Goal: Obtain resource: Obtain resource

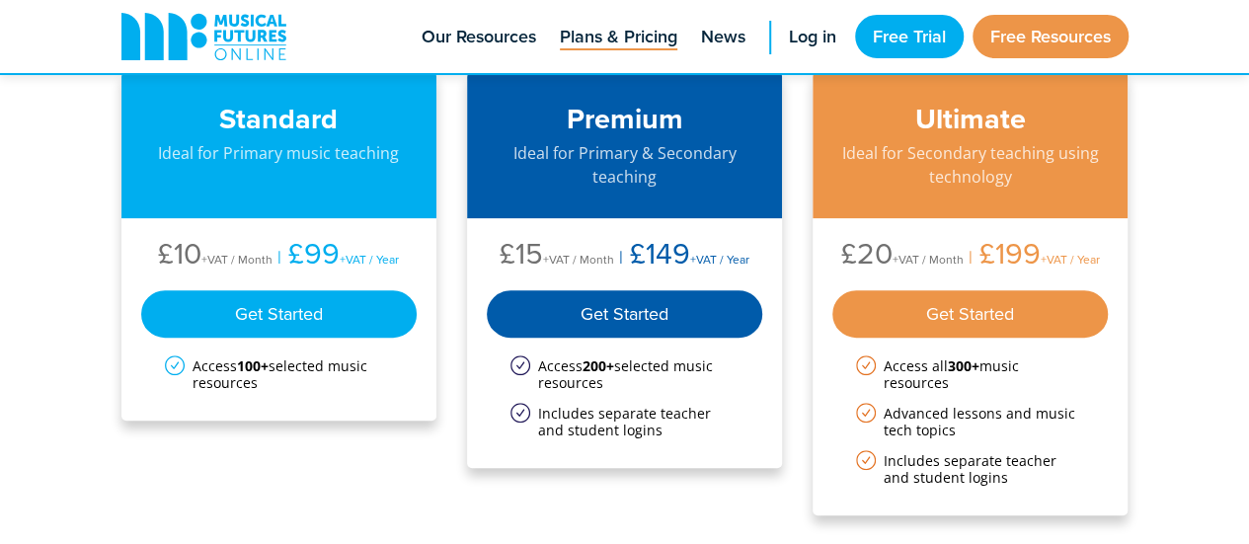
scroll to position [246, 0]
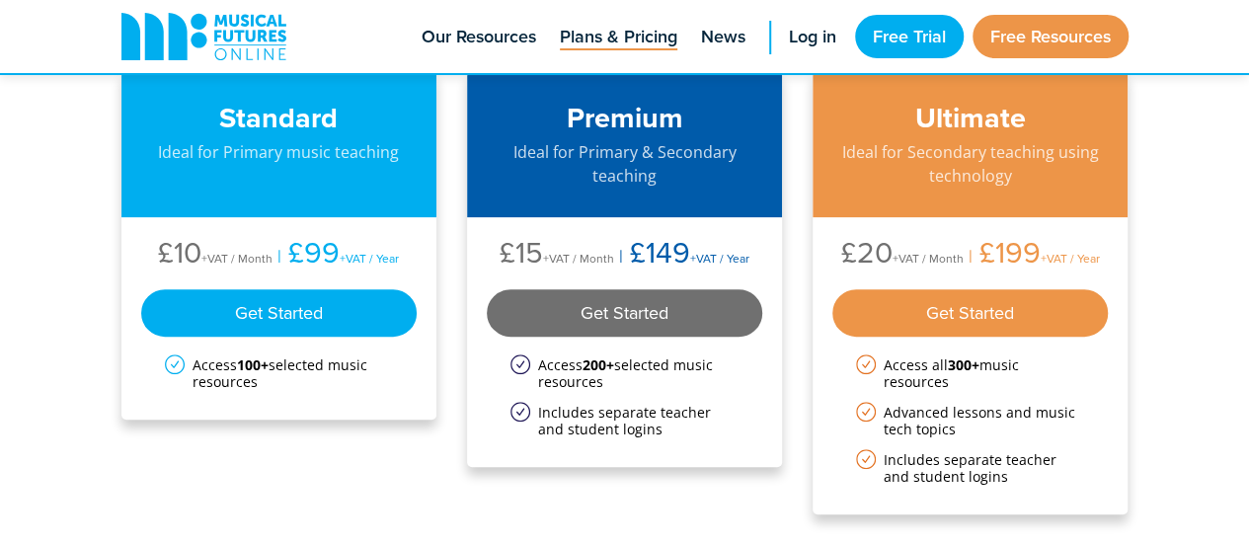
click at [604, 291] on div "Get Started" at bounding box center [625, 312] width 276 height 47
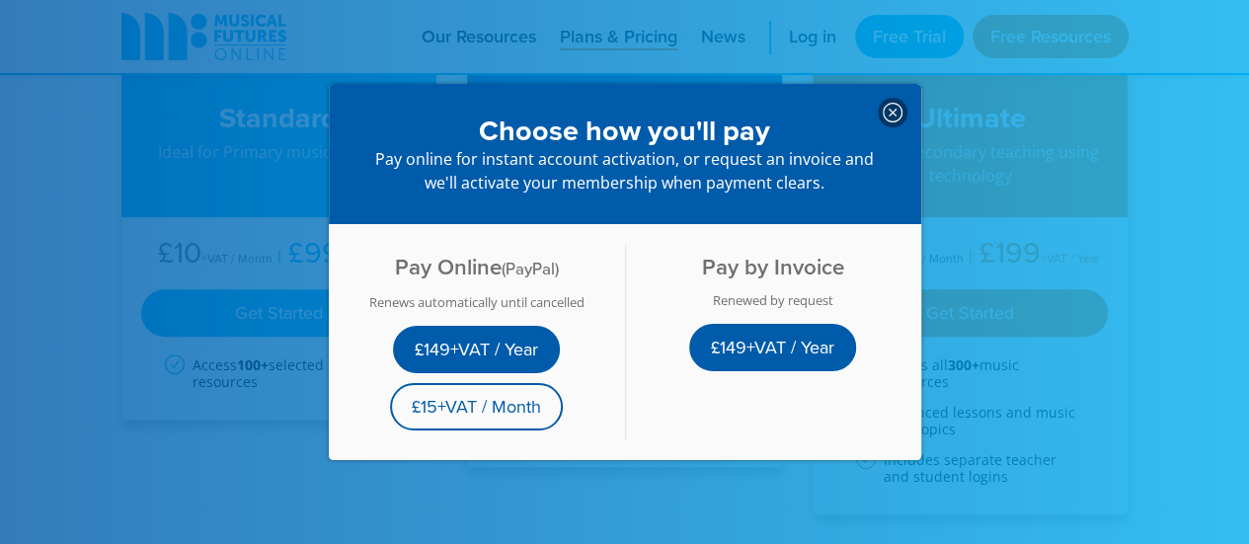
click at [883, 106] on icon at bounding box center [893, 113] width 20 height 20
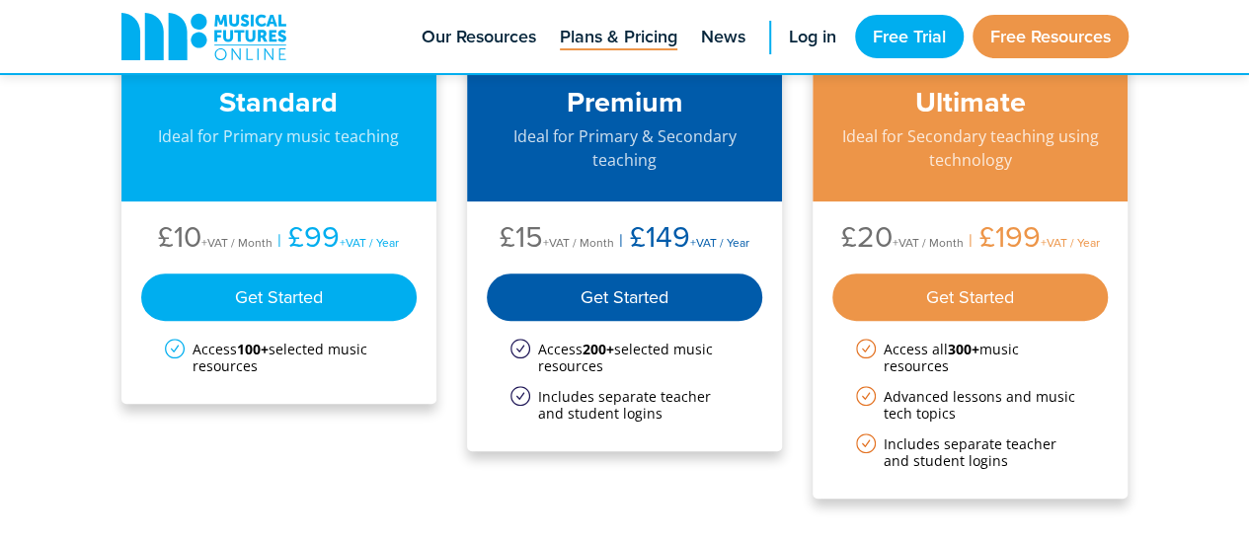
scroll to position [0, 0]
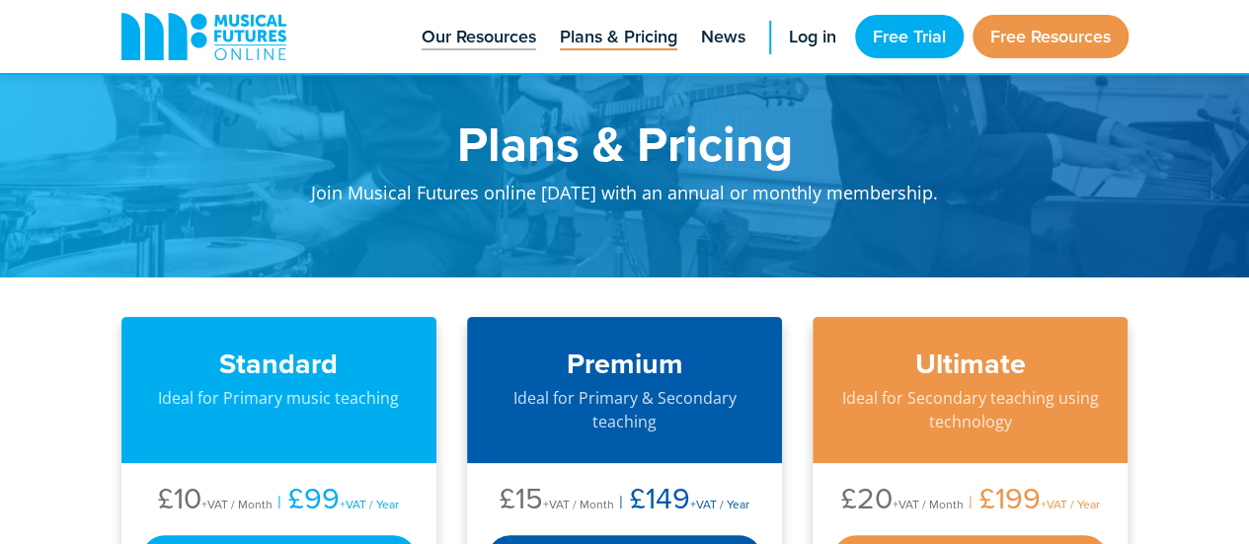
click at [470, 31] on span "Our Resources" at bounding box center [479, 37] width 115 height 27
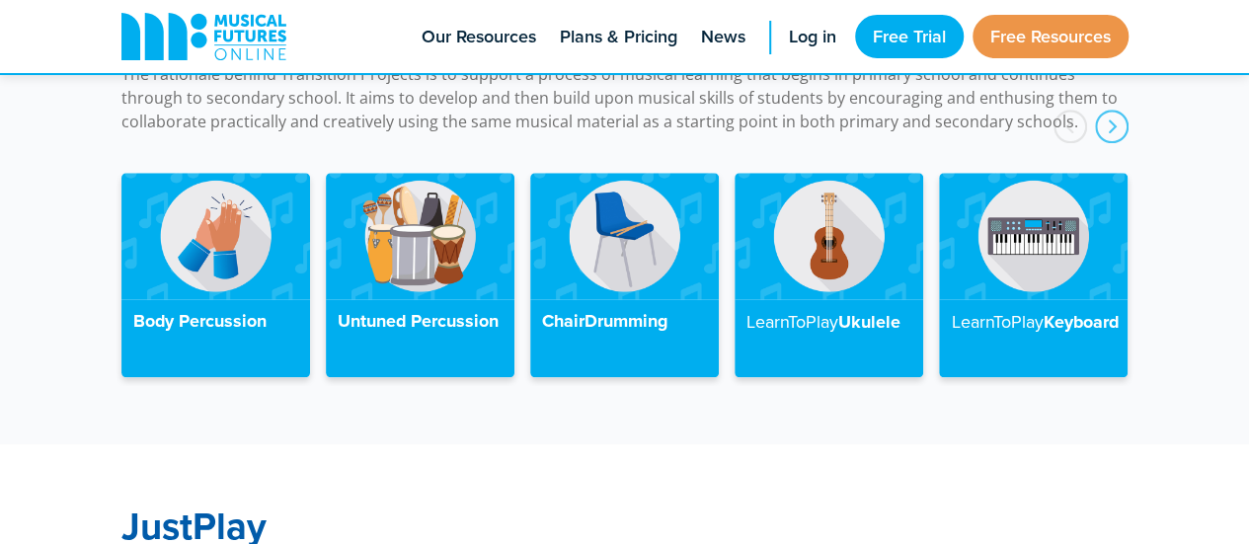
scroll to position [4670, 0]
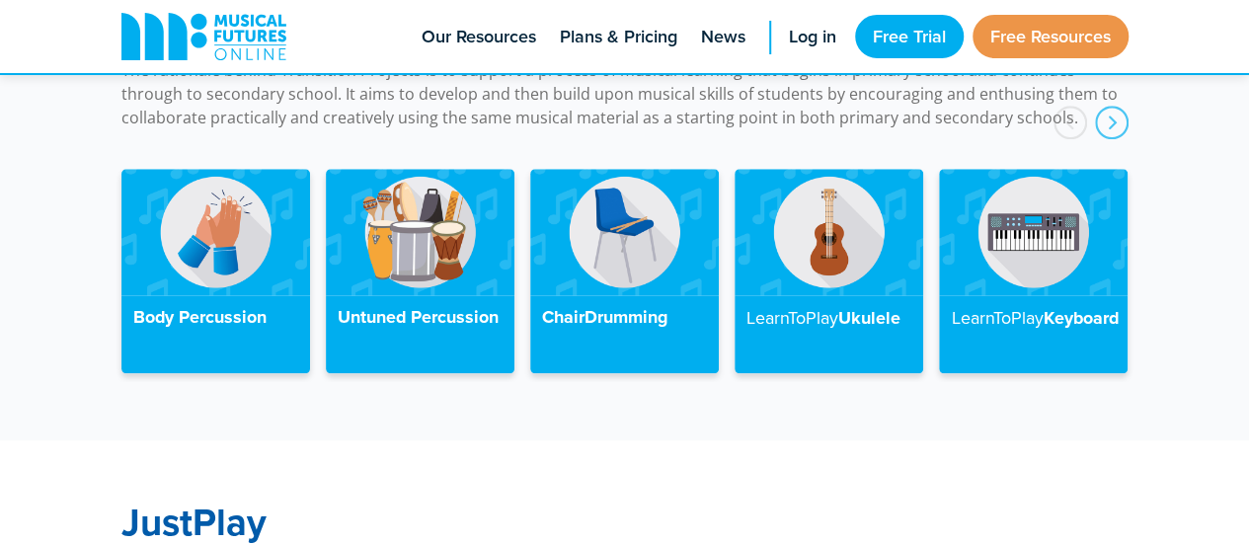
drag, startPoint x: 1139, startPoint y: 306, endPoint x: 602, endPoint y: 539, distance: 585.5
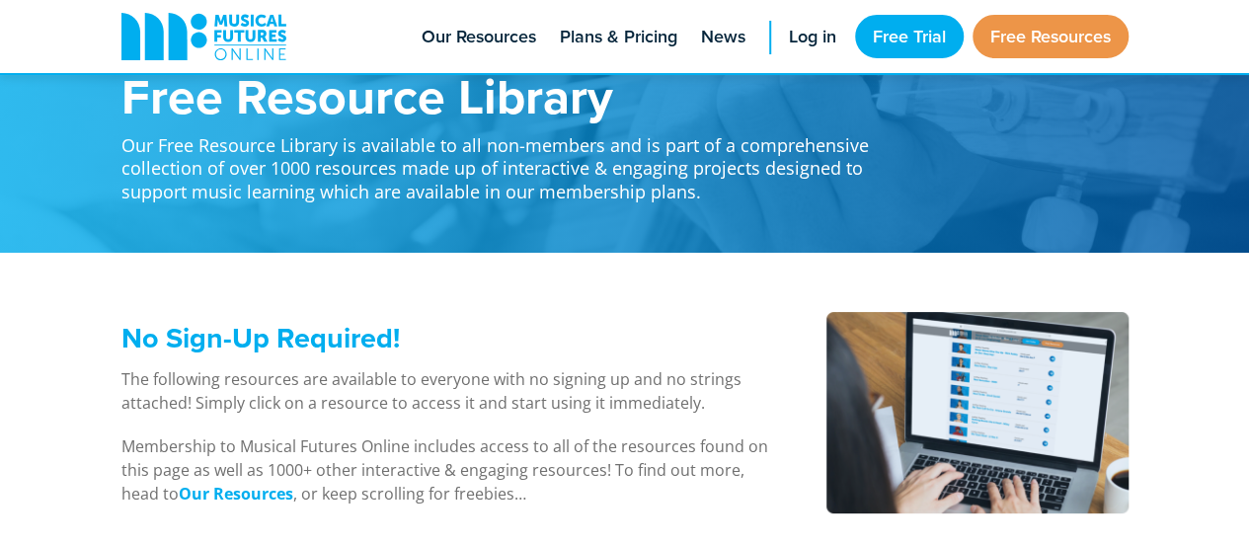
scroll to position [0, 0]
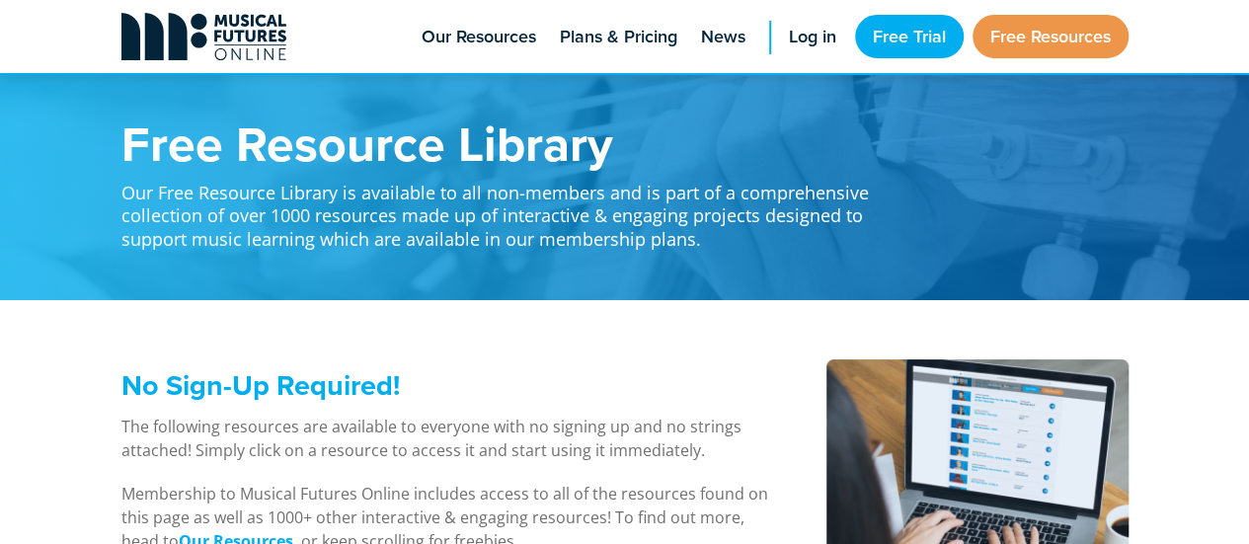
click at [235, 55] on icon at bounding box center [203, 36] width 165 height 47
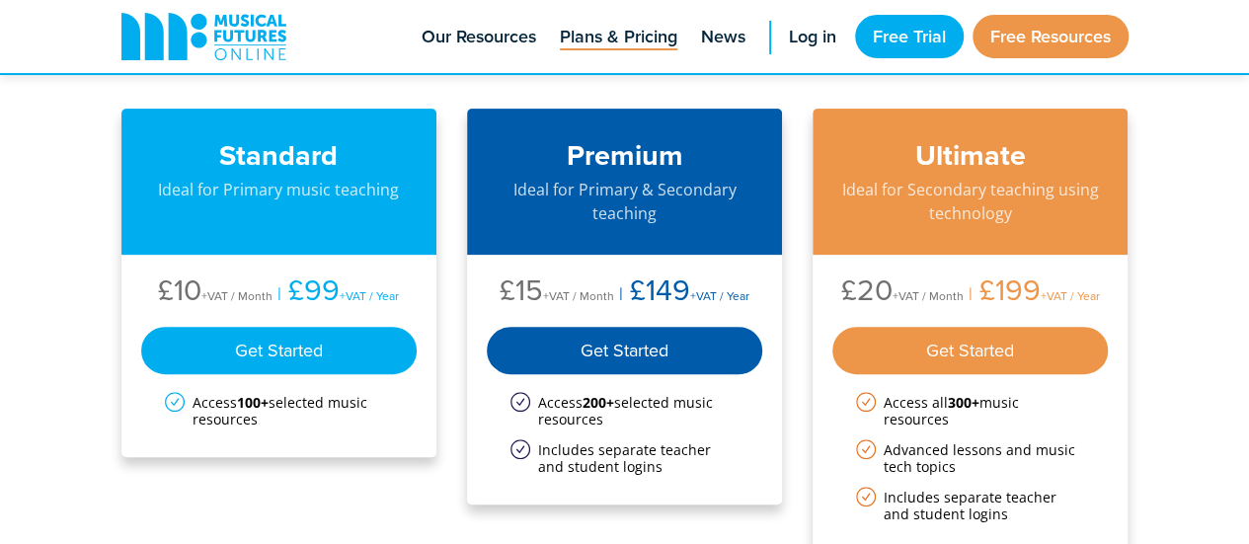
scroll to position [213, 0]
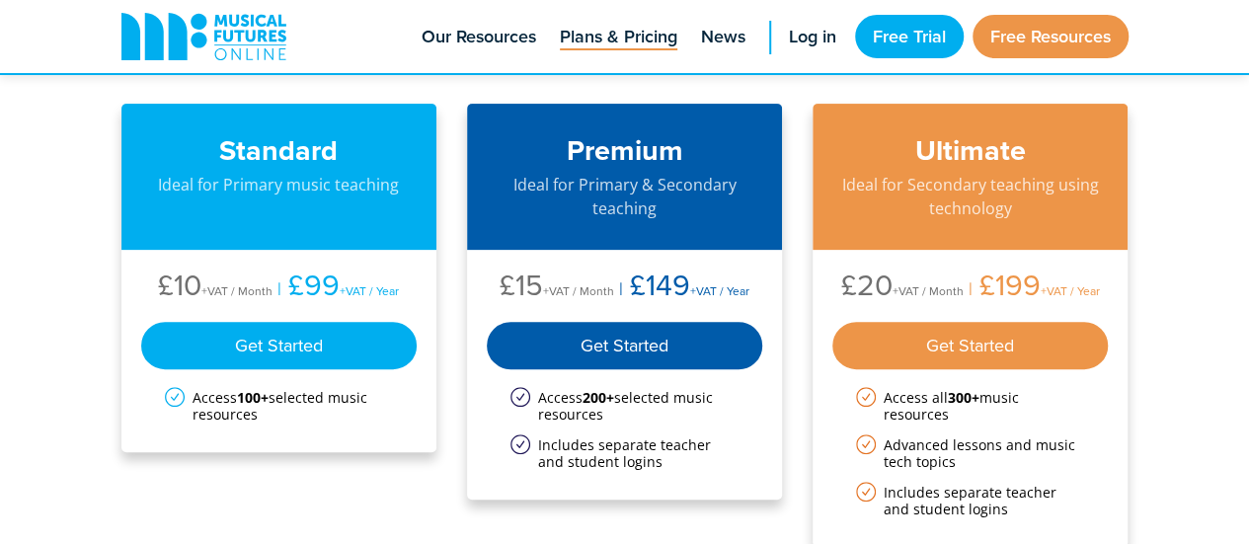
click at [324, 401] on li "Access 100+ selected music resources" at bounding box center [279, 406] width 229 height 34
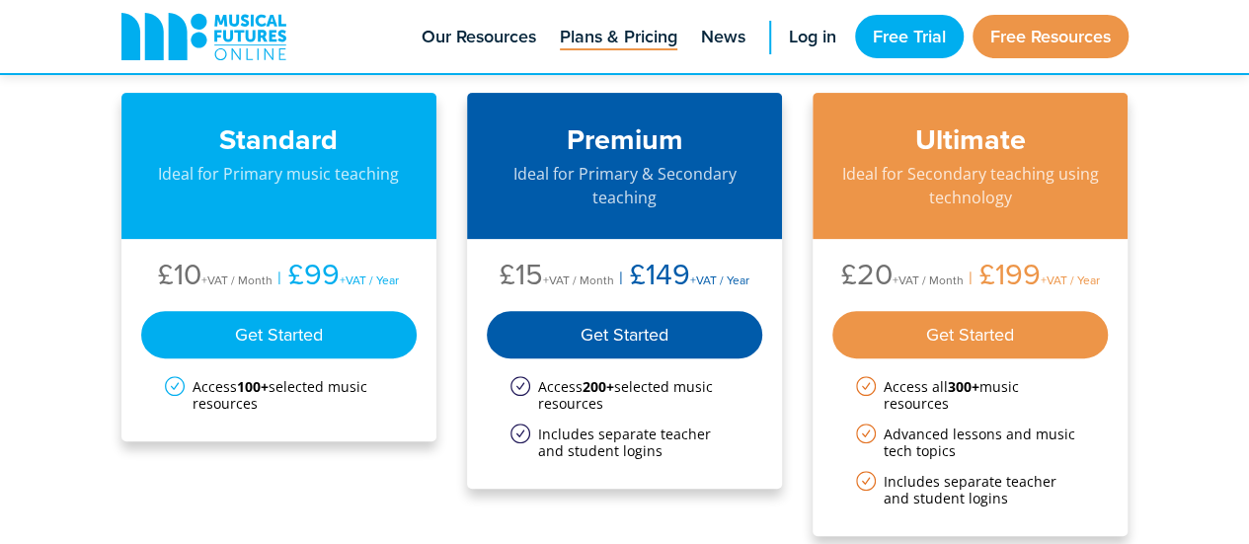
scroll to position [0, 0]
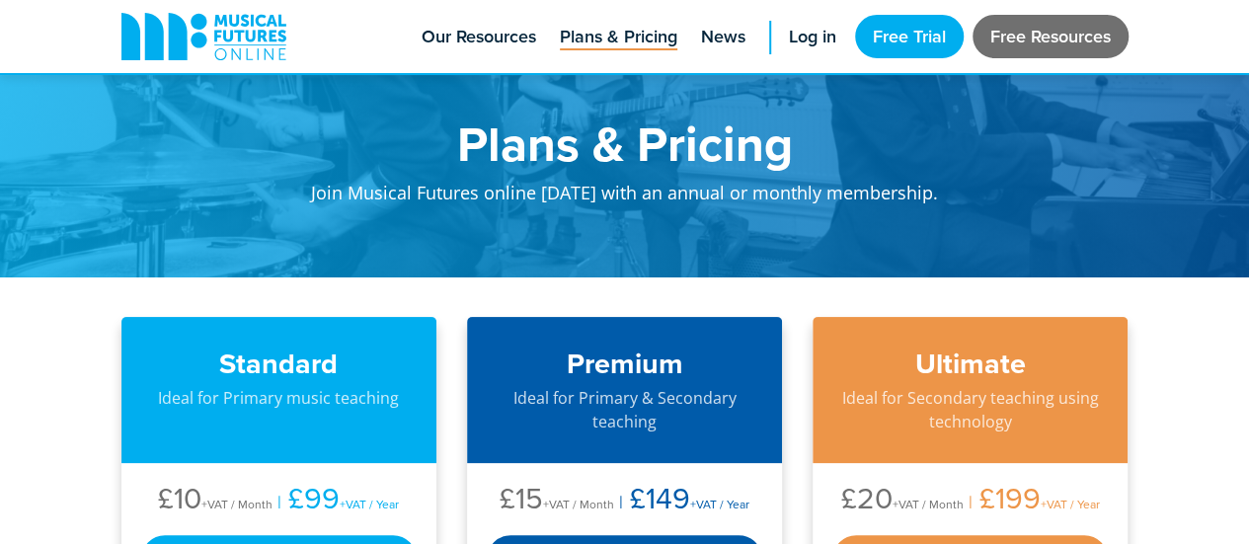
click at [1019, 27] on link "Free Resources" at bounding box center [1051, 36] width 156 height 43
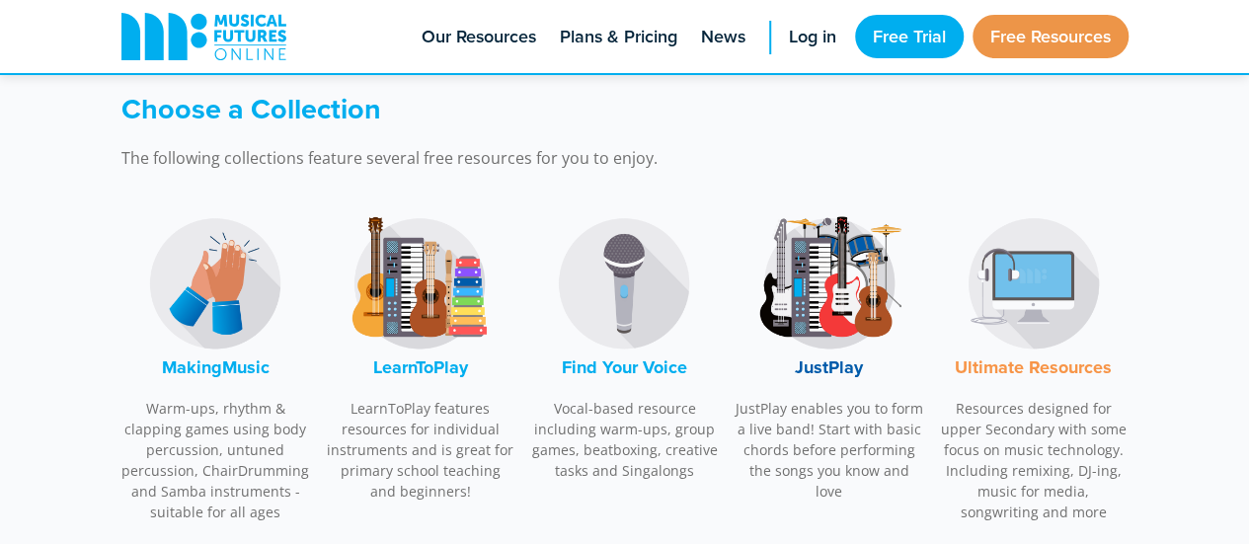
scroll to position [577, 0]
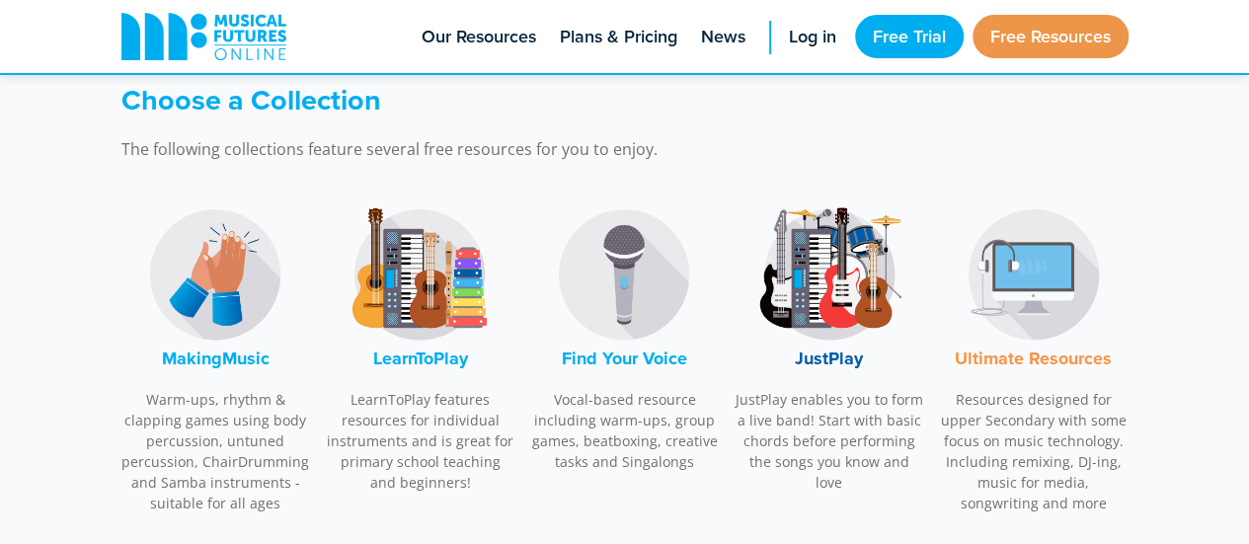
click at [788, 312] on img at bounding box center [829, 274] width 148 height 148
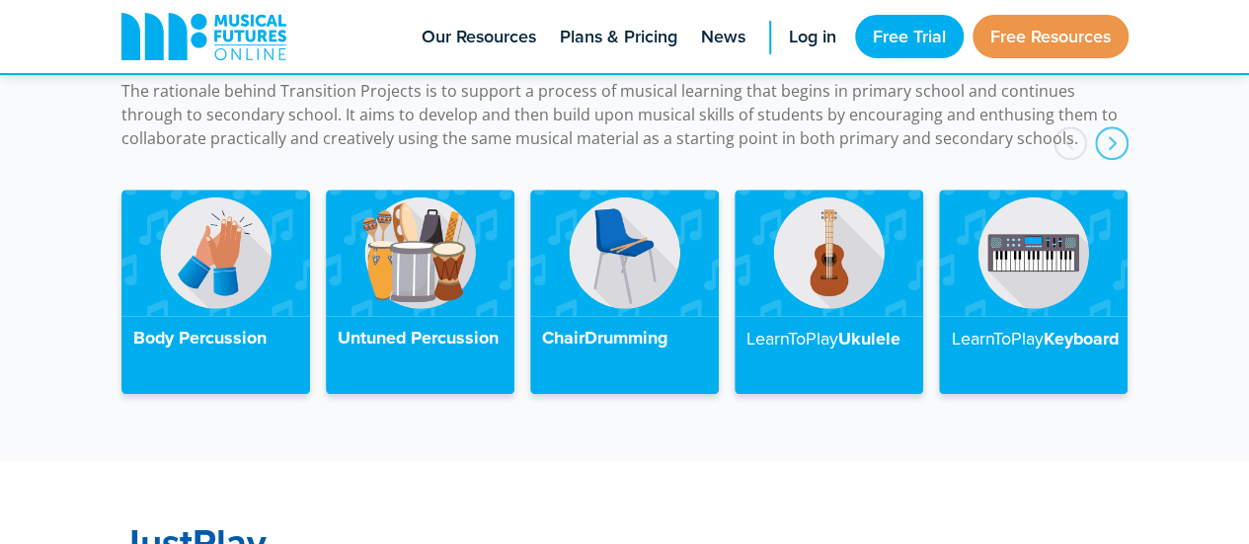
scroll to position [4648, 0]
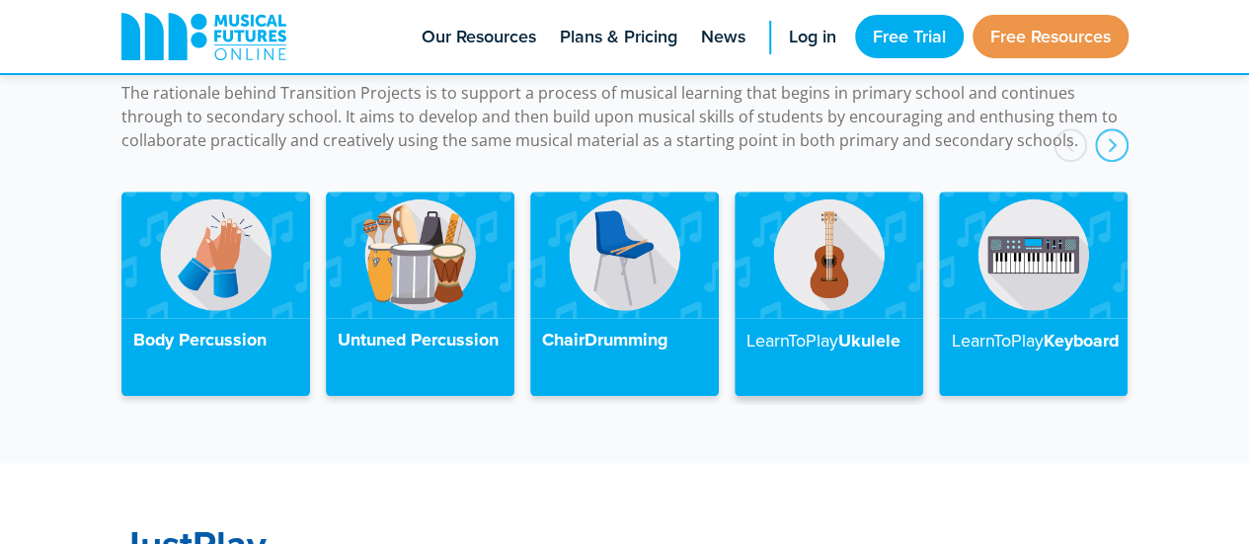
click at [900, 214] on img at bounding box center [829, 254] width 189 height 125
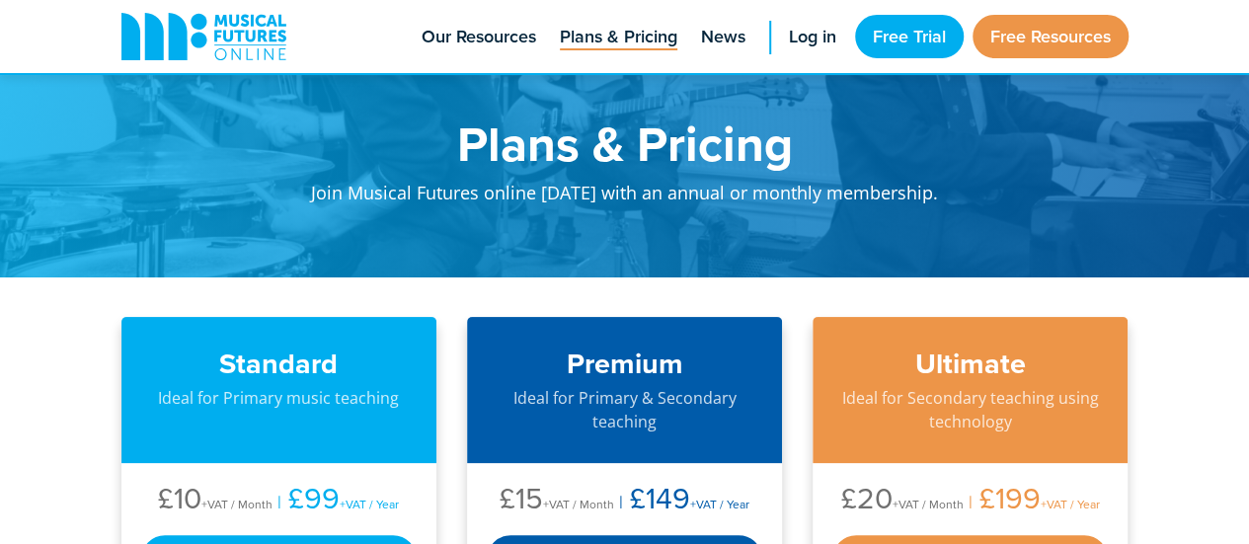
click at [1248, 242] on div at bounding box center [624, 138] width 1249 height 277
